Goal: Transaction & Acquisition: Purchase product/service

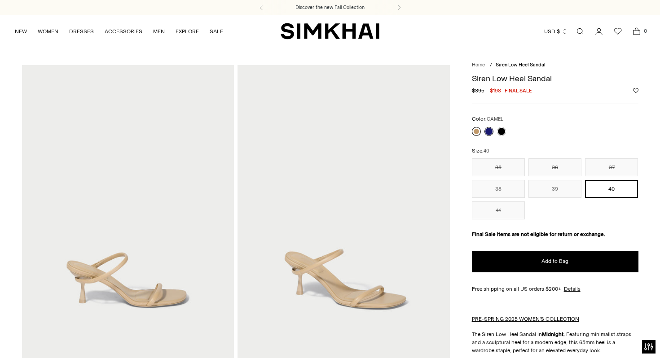
click at [478, 129] on link at bounding box center [476, 131] width 9 height 9
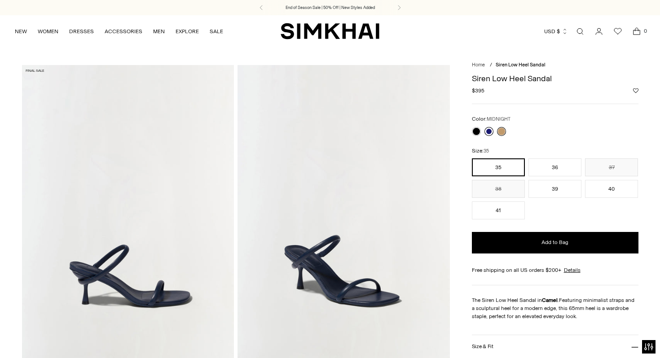
click at [490, 131] on link at bounding box center [489, 131] width 9 height 9
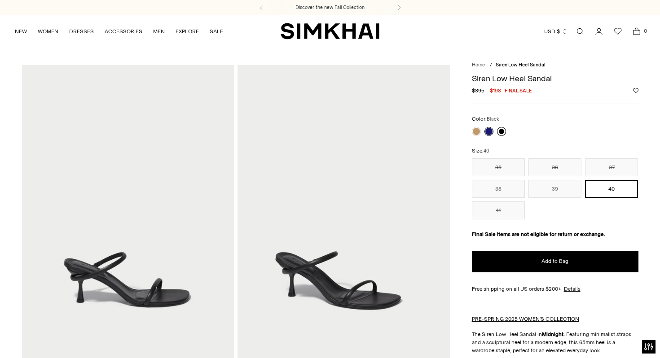
click at [503, 131] on link at bounding box center [501, 131] width 9 height 9
